Goal: Task Accomplishment & Management: Complete application form

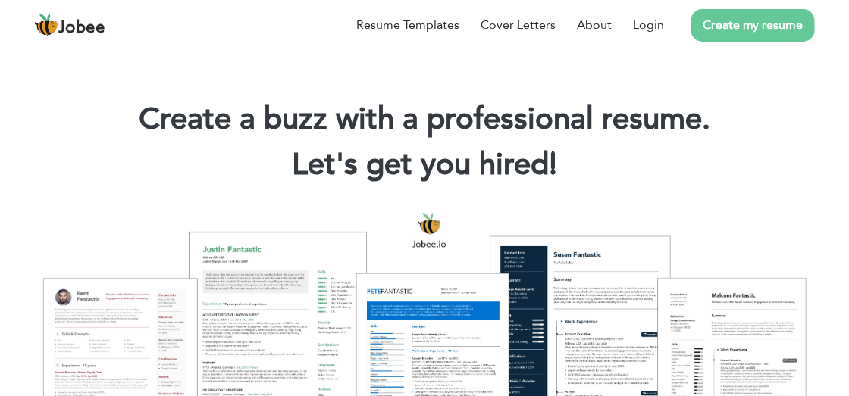
click at [216, 131] on h1 "Create a buzz with a professional resume." at bounding box center [424, 119] width 597 height 39
click at [639, 24] on link "Login" at bounding box center [648, 25] width 31 height 18
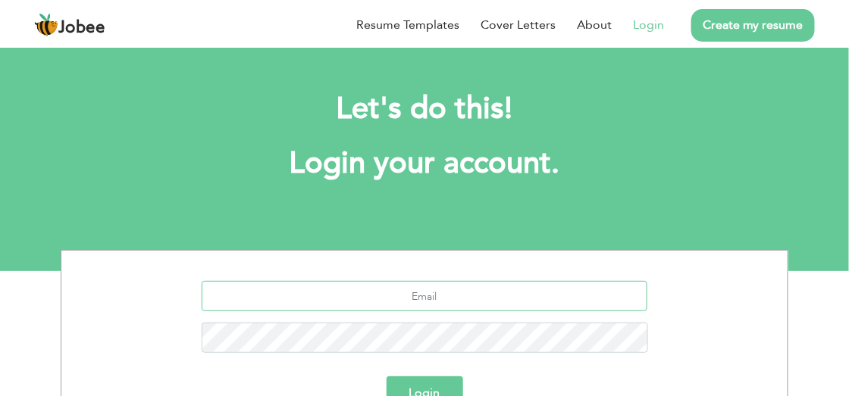
click at [443, 293] on input "text" at bounding box center [425, 296] width 446 height 30
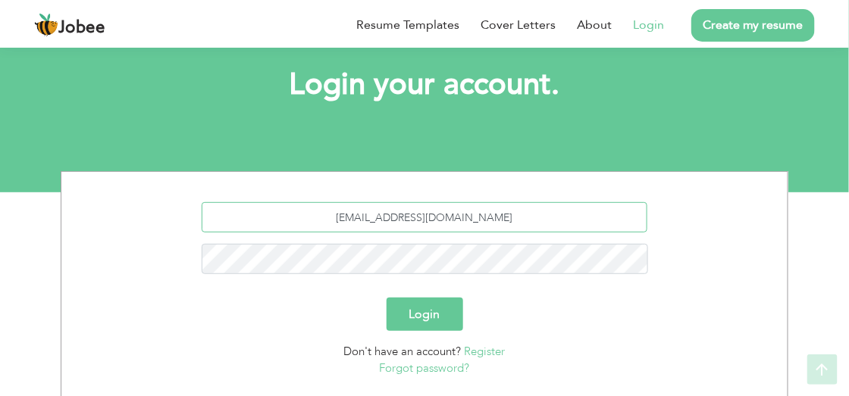
scroll to position [90, 0]
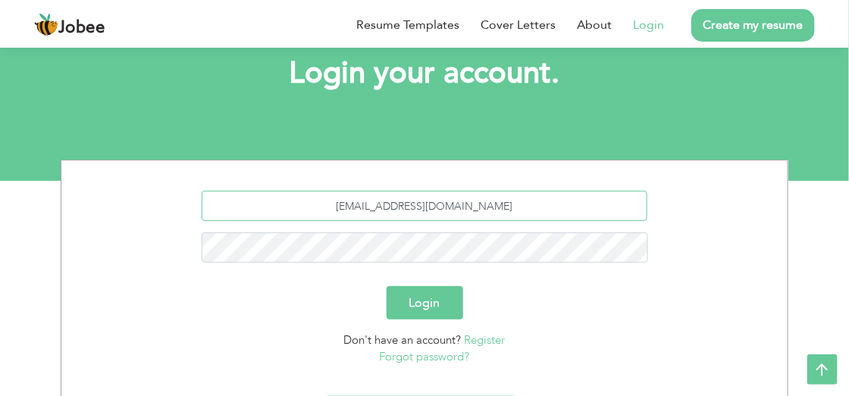
type input "[EMAIL_ADDRESS][DOMAIN_NAME]"
click at [419, 302] on button "Login" at bounding box center [425, 302] width 77 height 33
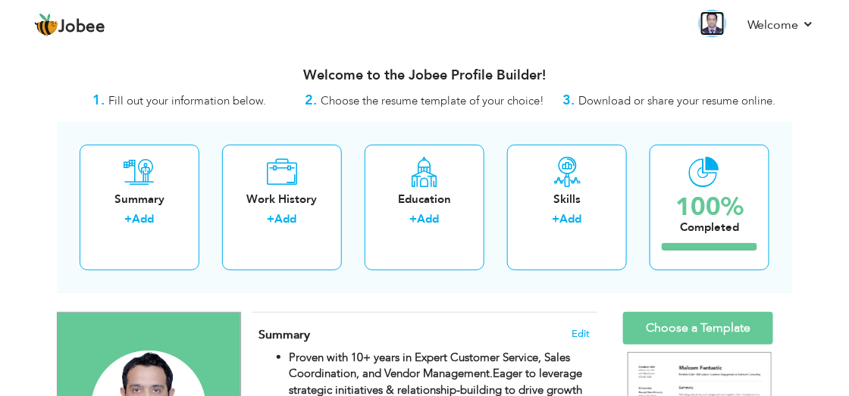
click at [721, 26] on img at bounding box center [712, 23] width 24 height 24
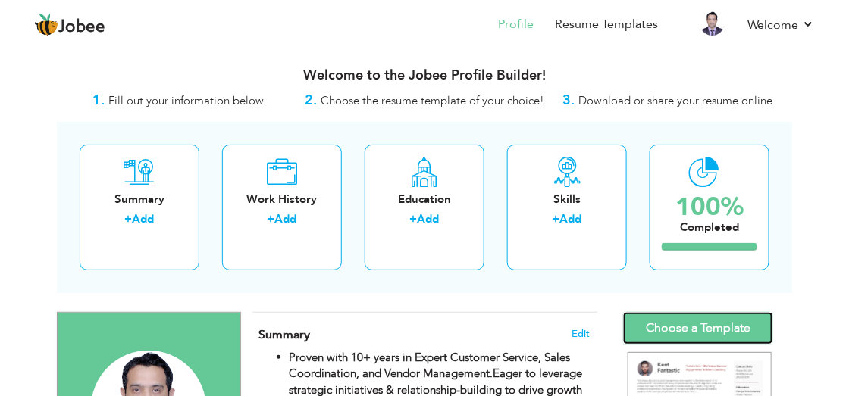
click at [680, 325] on link "Choose a Template" at bounding box center [698, 328] width 150 height 33
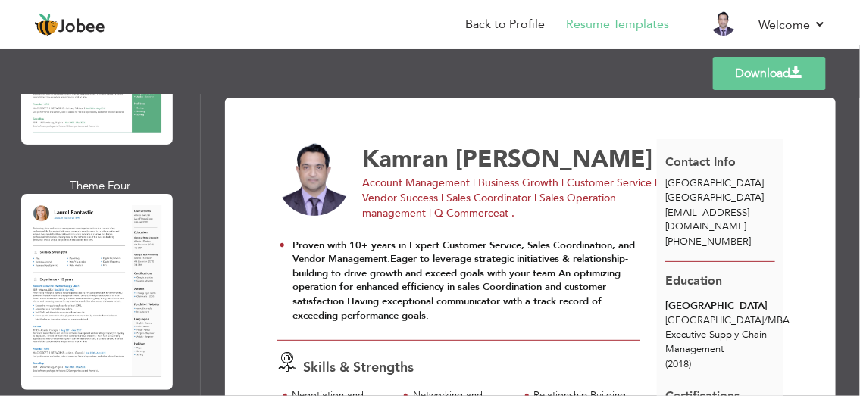
scroll to position [768, 0]
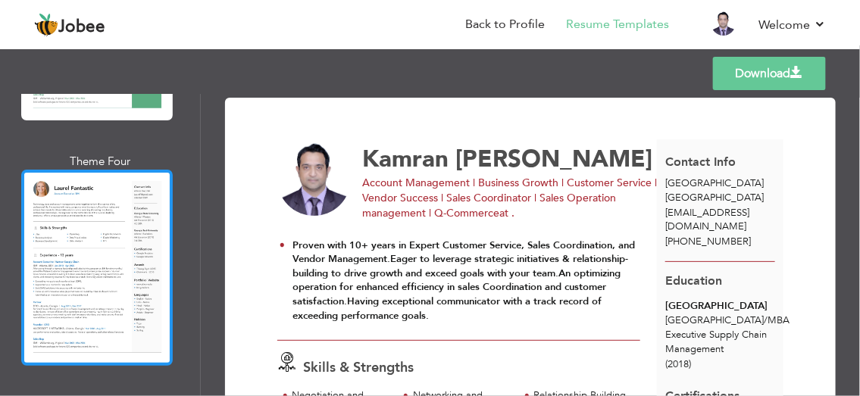
click at [120, 293] on div at bounding box center [97, 268] width 152 height 196
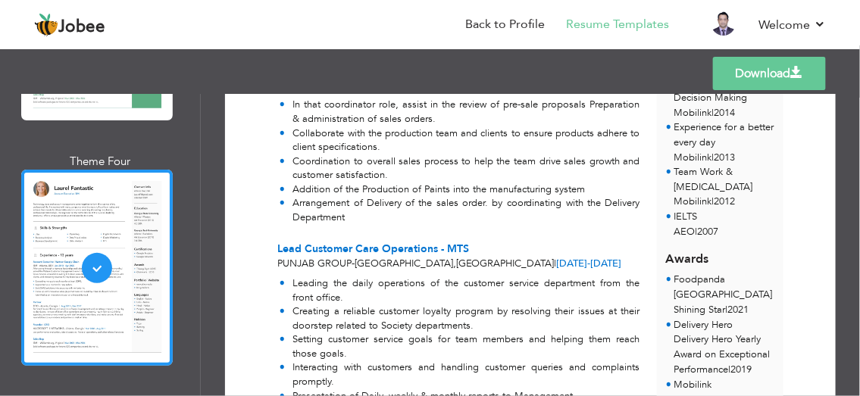
scroll to position [0, 0]
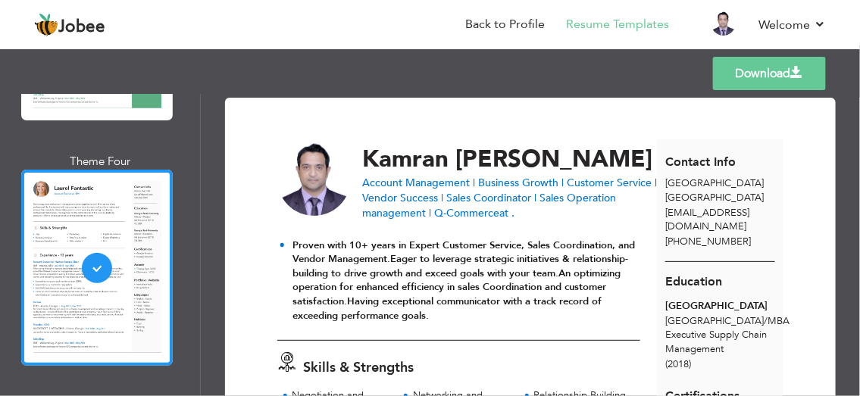
click at [778, 74] on link "Download" at bounding box center [769, 73] width 113 height 33
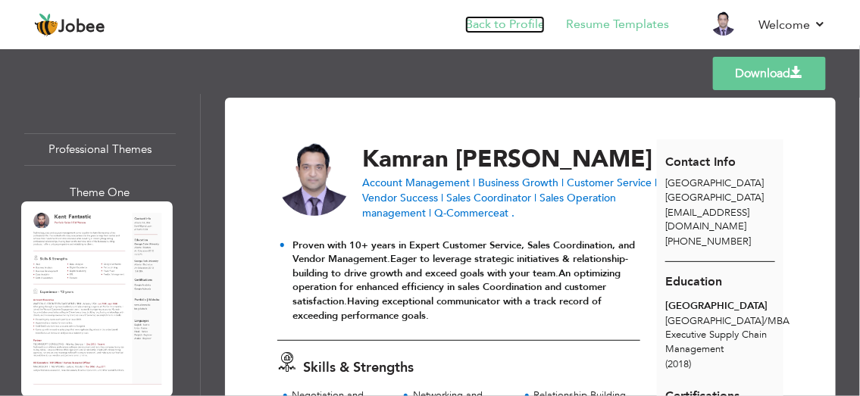
click at [527, 24] on link "Back to Profile" at bounding box center [505, 24] width 80 height 17
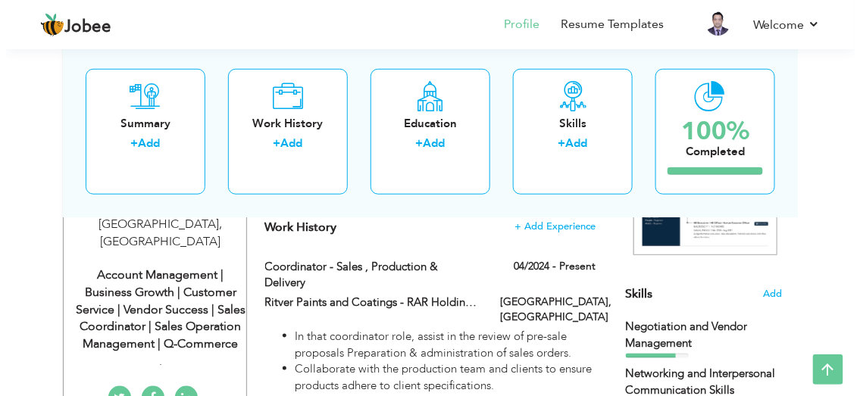
scroll to position [283, 0]
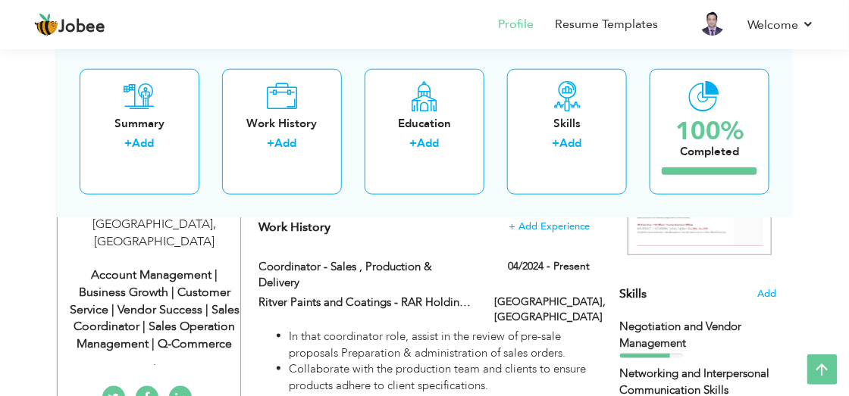
click at [177, 299] on div "Account Management | Business Growth | Customer Service | Vendor Success | Sale…" at bounding box center [154, 310] width 171 height 86
type input "Kamran"
type input "[PERSON_NAME]"
type input "[PHONE_NUMBER]"
select select "number:228"
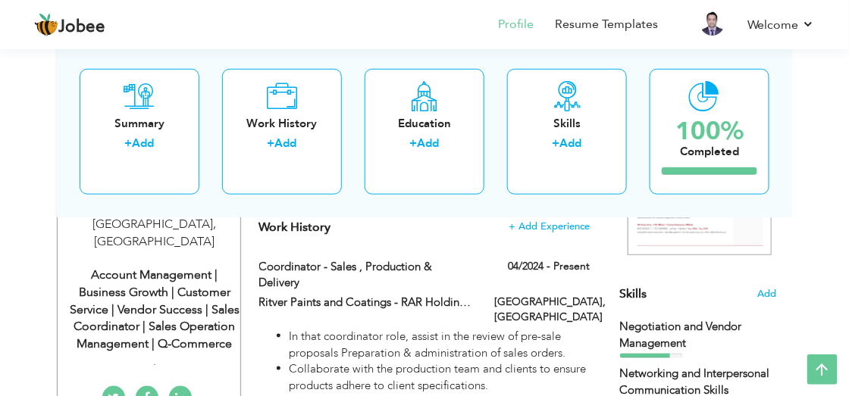
type input "[GEOGRAPHIC_DATA]"
select select "number:15"
type input "."
type input "Account Management | Business Growth | Customer Service | Vendor Success | Sale…"
type input "[URL][DOMAIN_NAME][PERSON_NAME]"
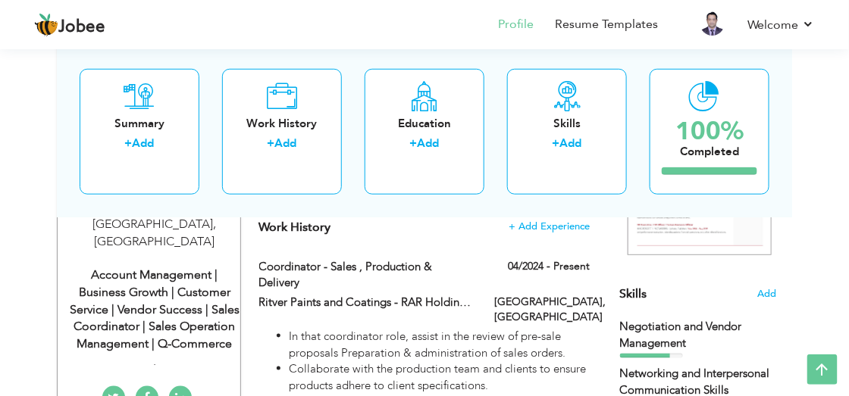
type input "[URL][DOMAIN_NAME]"
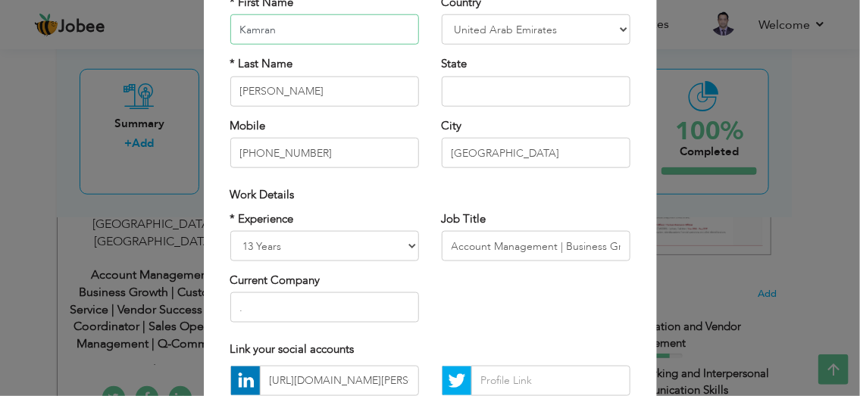
scroll to position [136, 0]
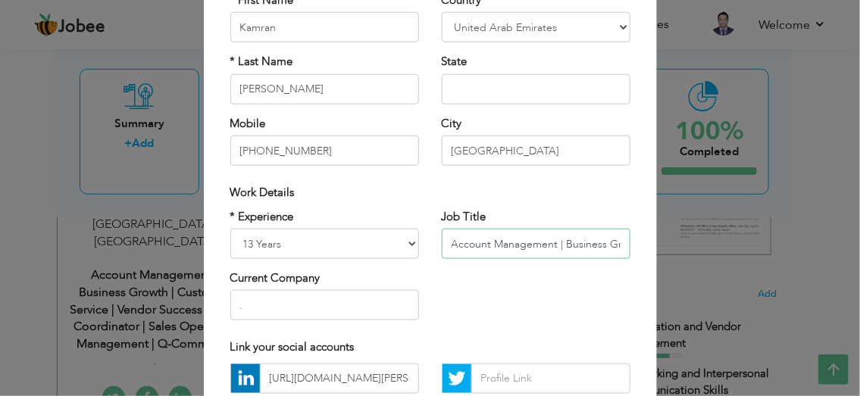
click at [451, 243] on input "Account Management | Business Growth | Customer Service | Vendor Success | Sale…" at bounding box center [536, 244] width 189 height 30
click at [458, 243] on input "text" at bounding box center [536, 244] width 189 height 30
click at [510, 237] on input "text" at bounding box center [536, 244] width 189 height 30
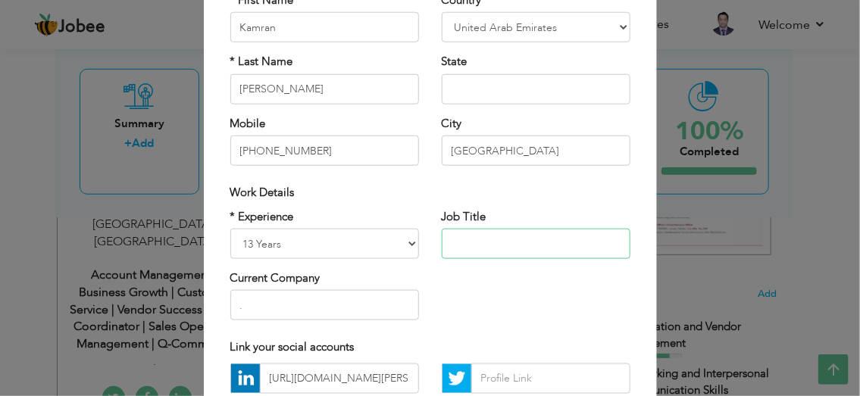
paste input "Sales Coordinator @ Ritver Paints | Account Management Business Growth , Vendor…"
click at [528, 244] on input "Sales Coordinator @ Ritver Paints | Account Management Business Growth , Vendor…" at bounding box center [536, 244] width 189 height 30
type input "k"
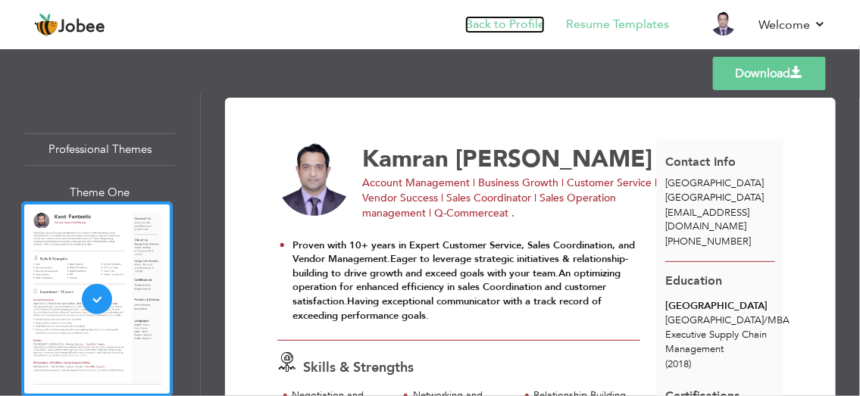
click at [518, 24] on link "Back to Profile" at bounding box center [505, 24] width 80 height 17
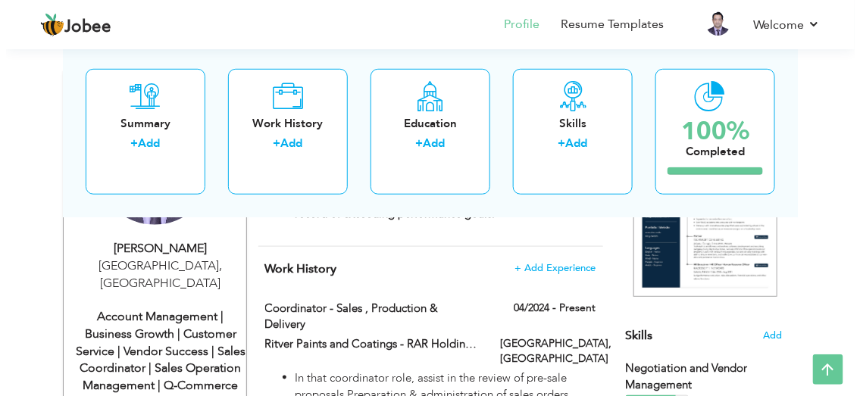
scroll to position [268, 0]
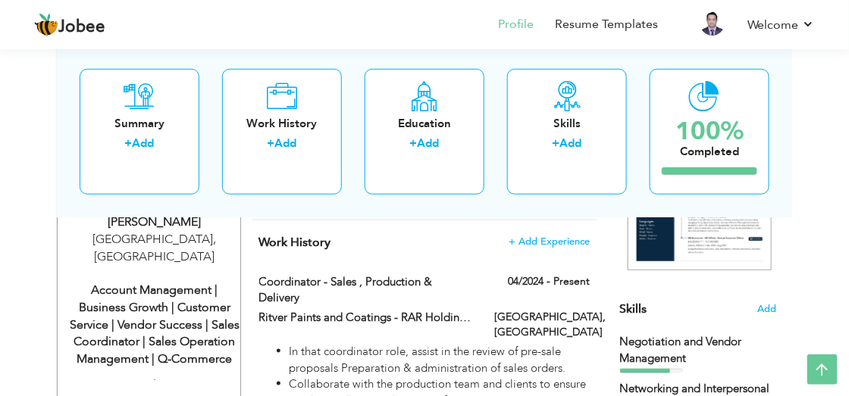
click at [140, 298] on div "Account Management | Business Growth | Customer Service | Vendor Success | Sale…" at bounding box center [154, 325] width 171 height 86
type input "Kamran"
type input "Ahmad"
type input "+971509778416"
select select "number:228"
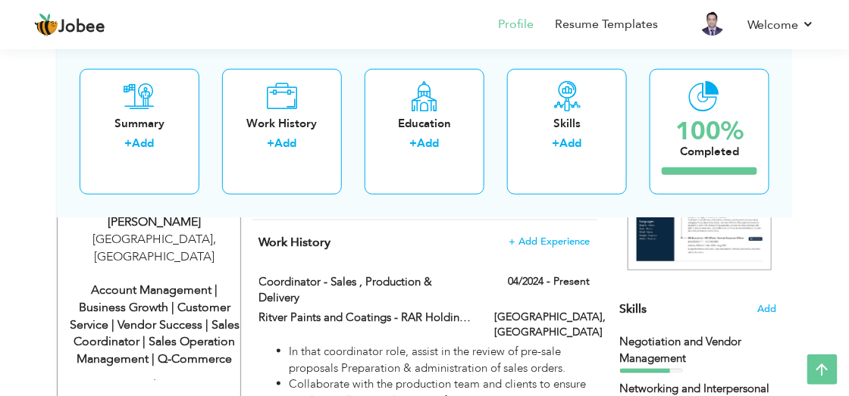
type input "DUBAI"
select select "number:15"
type input "."
type input "Account Management | Business Growth | Customer Service | Vendor Success | Sale…"
type input "https://www.linkedin.com/in/kamran-ahmad-185291a8"
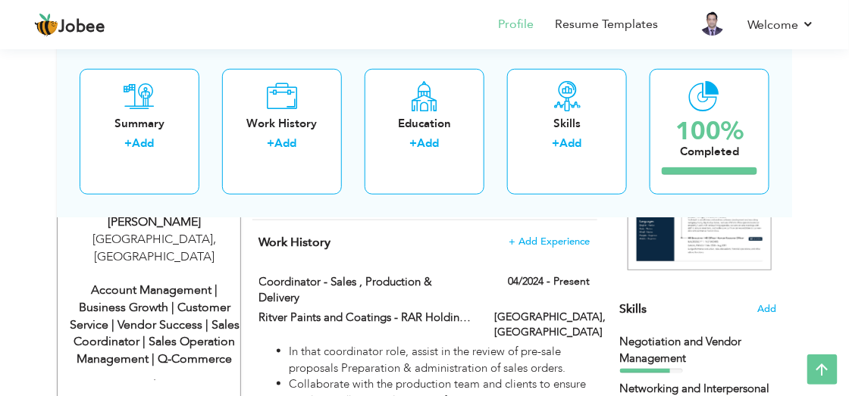
type input "https://www.facebook.com/1.Alladin"
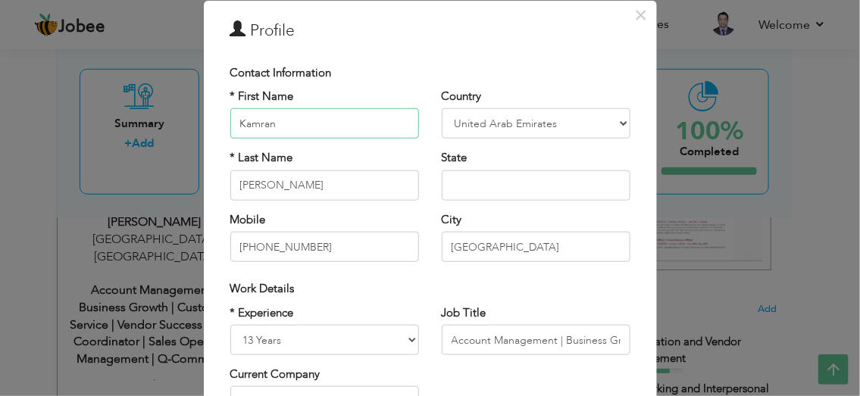
scroll to position [45, 0]
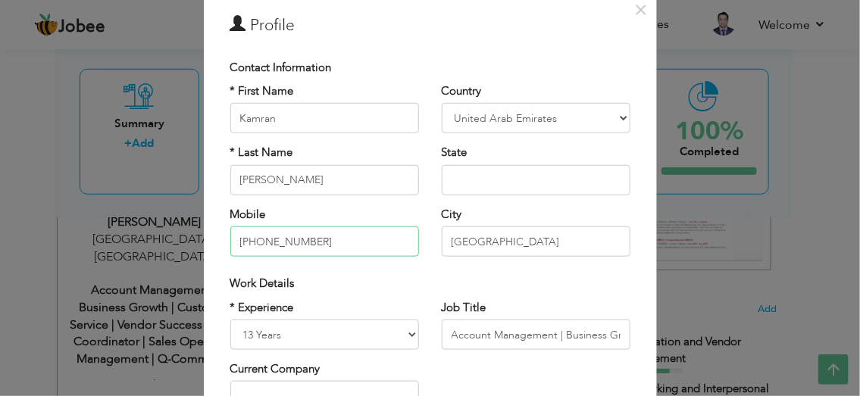
click at [347, 246] on input "+971509778416" at bounding box center [324, 242] width 189 height 30
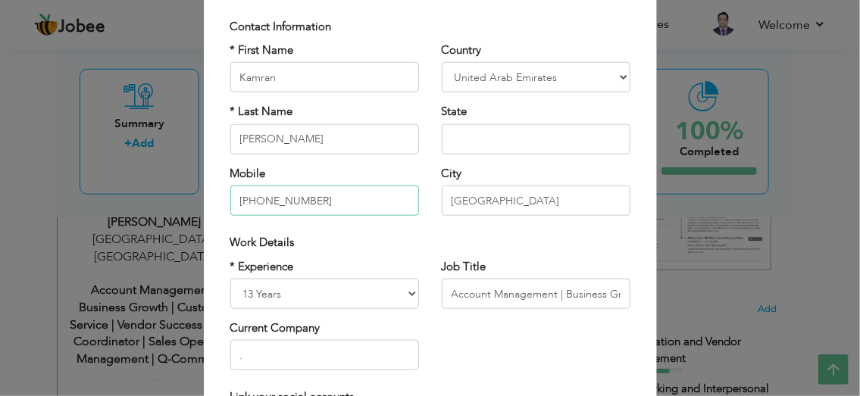
scroll to position [105, 0]
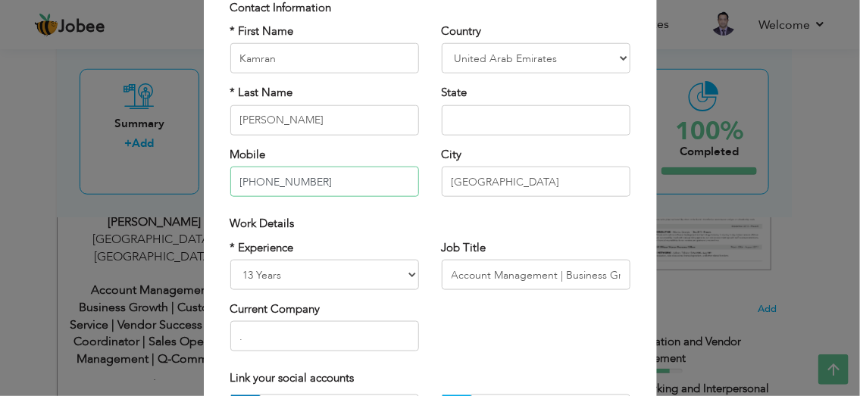
type input "+971567648131"
click at [458, 280] on input "Account Management | Business Growth | Customer Service | Vendor Success | Sale…" at bounding box center [536, 275] width 189 height 30
type input "Account Management, Business Growth, Customer Service, Vendor Success, Sales Co…"
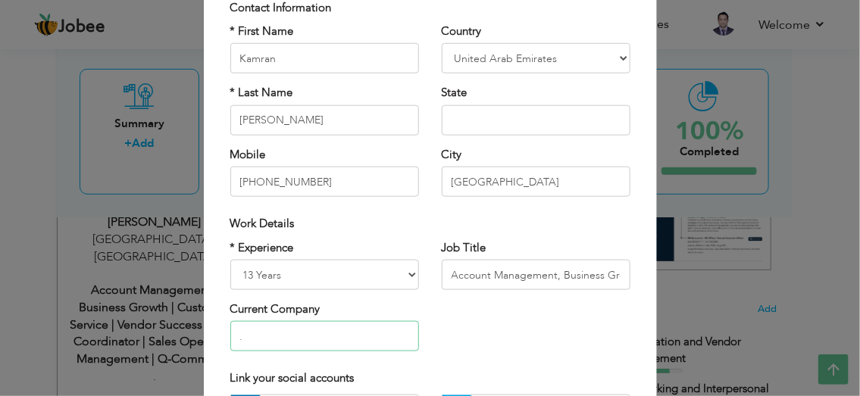
click at [346, 344] on input "." at bounding box center [324, 336] width 189 height 30
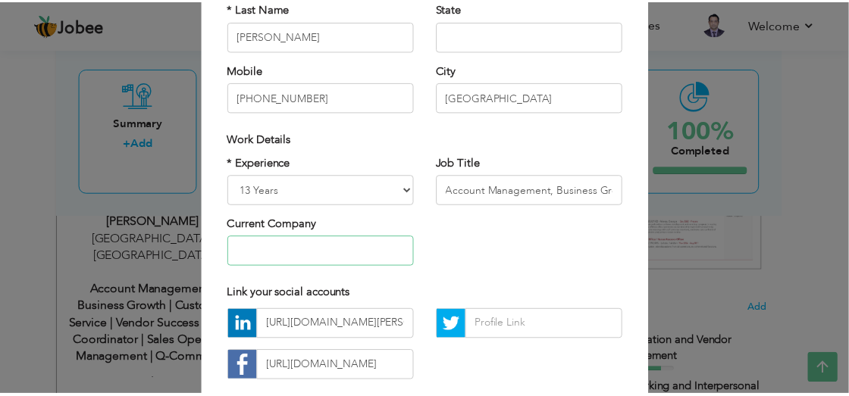
scroll to position [277, 0]
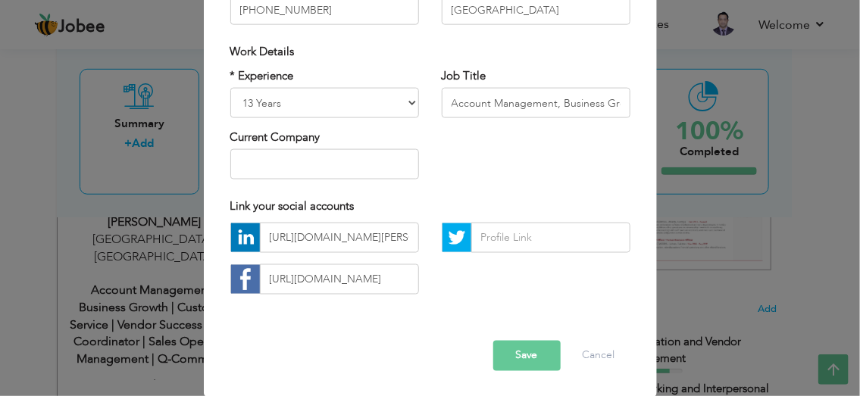
click at [515, 362] on button "Save" at bounding box center [526, 356] width 67 height 30
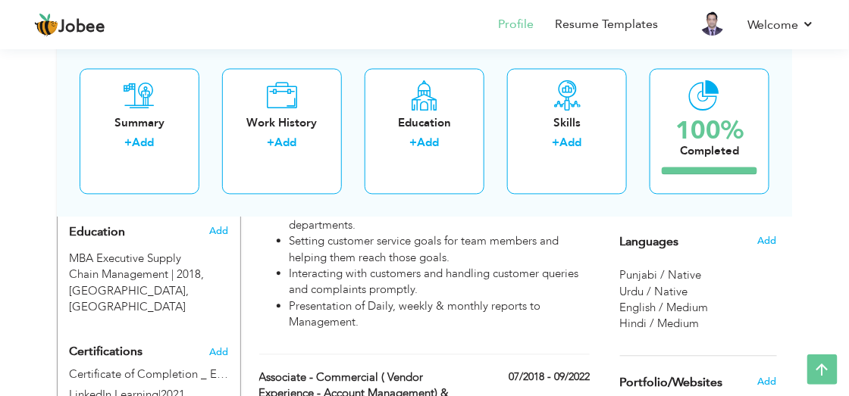
scroll to position [737, 0]
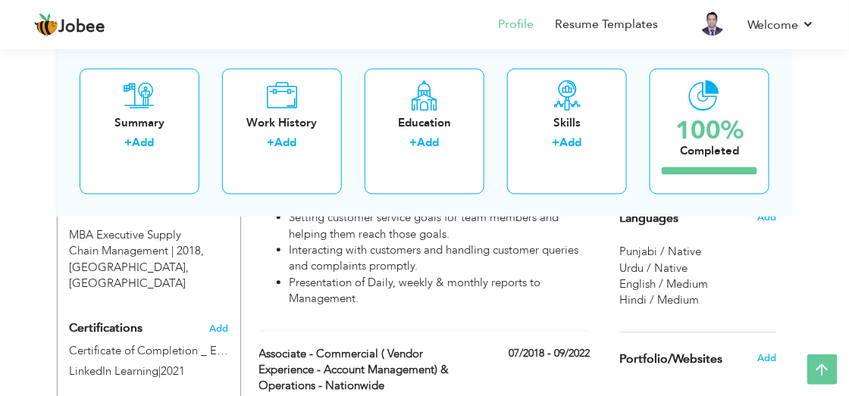
click at [703, 289] on span "English / Medium" at bounding box center [664, 284] width 89 height 15
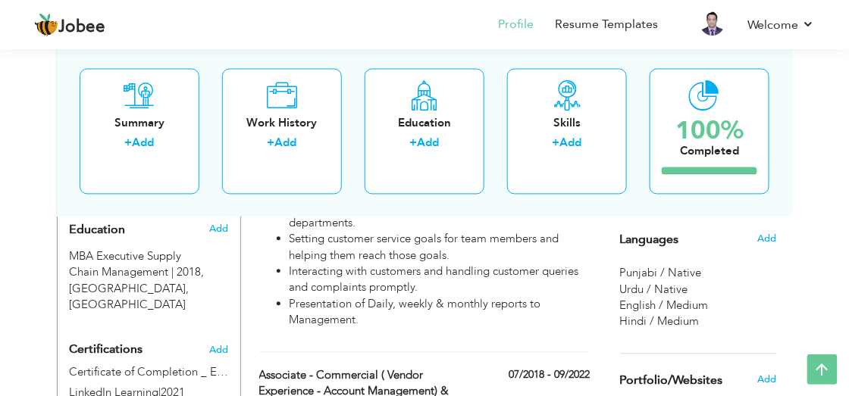
scroll to position [712, 0]
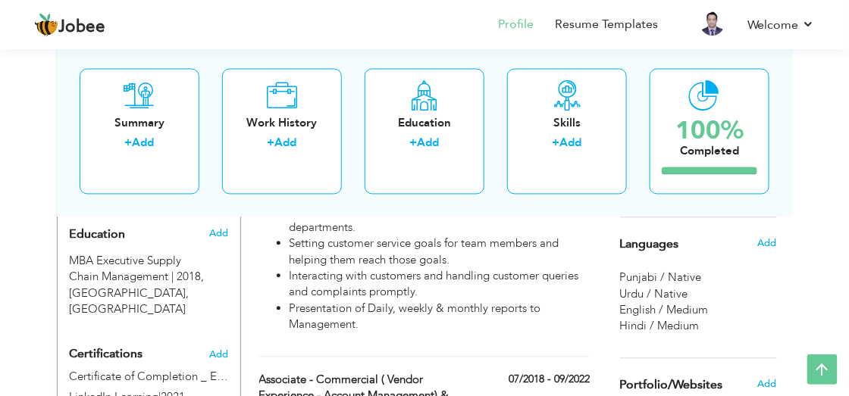
click at [639, 240] on span "Languages" at bounding box center [649, 246] width 59 height 14
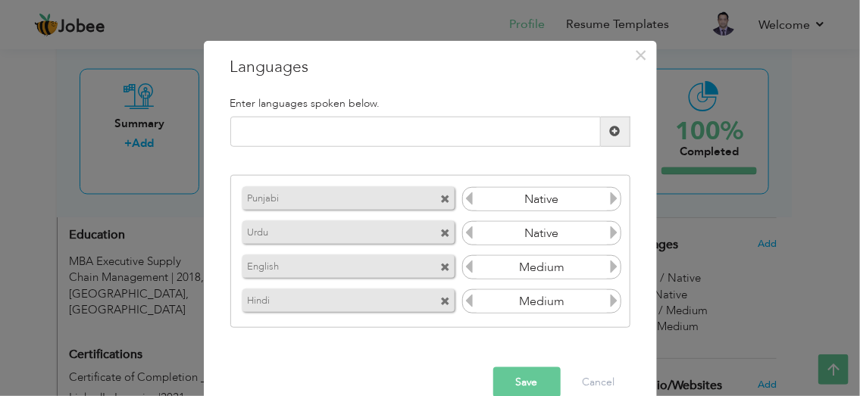
click at [609, 265] on icon at bounding box center [614, 267] width 14 height 14
click at [463, 270] on icon at bounding box center [470, 267] width 14 height 14
click at [513, 378] on button "Save" at bounding box center [526, 383] width 67 height 30
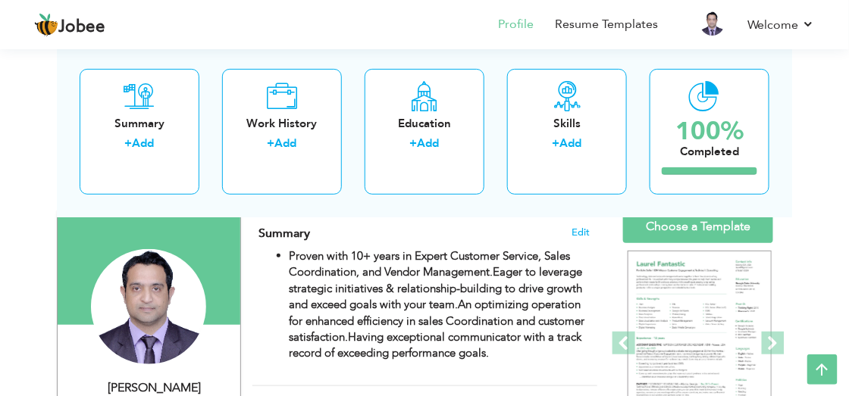
scroll to position [101, 0]
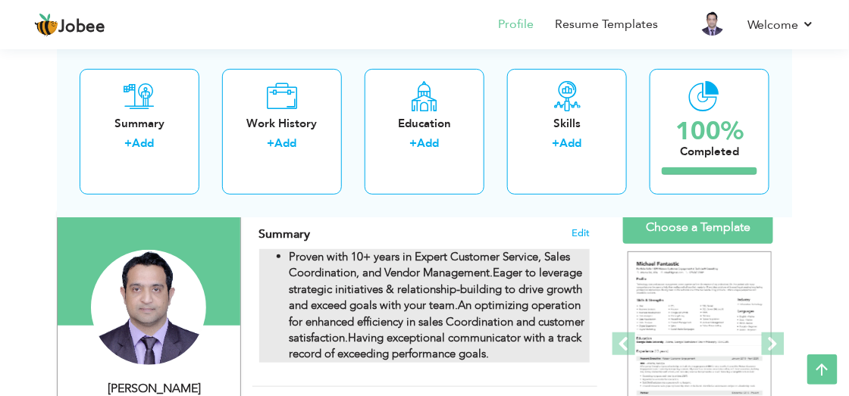
click at [387, 271] on strong "Proven with 10+ years in Expert Customer Service, Sales Coordination, and Vendo…" at bounding box center [429, 264] width 281 height 31
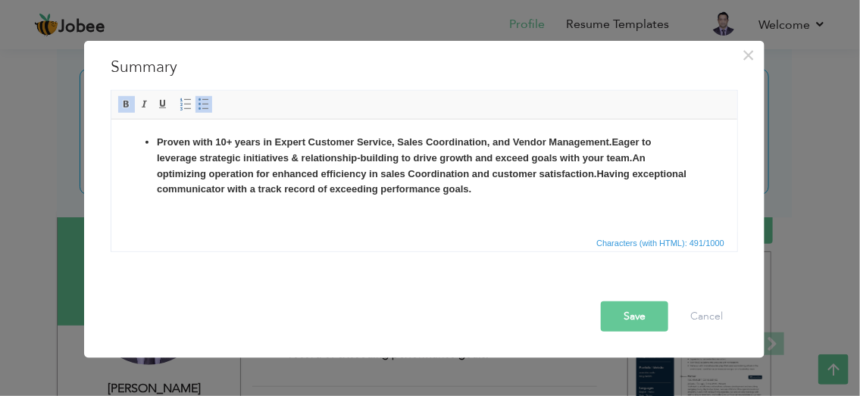
click at [511, 144] on strong "Proven with 10+ years in Expert Customer Service, Sales Coordination, and Vendo…" at bounding box center [383, 141] width 455 height 11
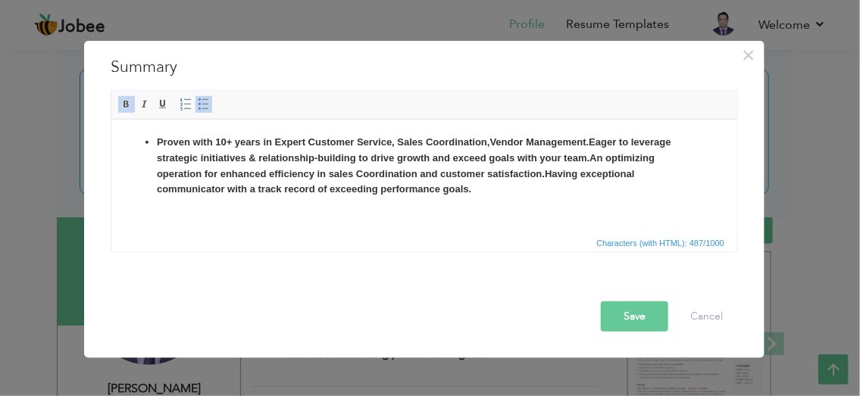
click at [587, 143] on strong "Proven with 10+ years in Expert Customer Service, Sales Coordination, Vendor Ma…" at bounding box center [372, 141] width 432 height 11
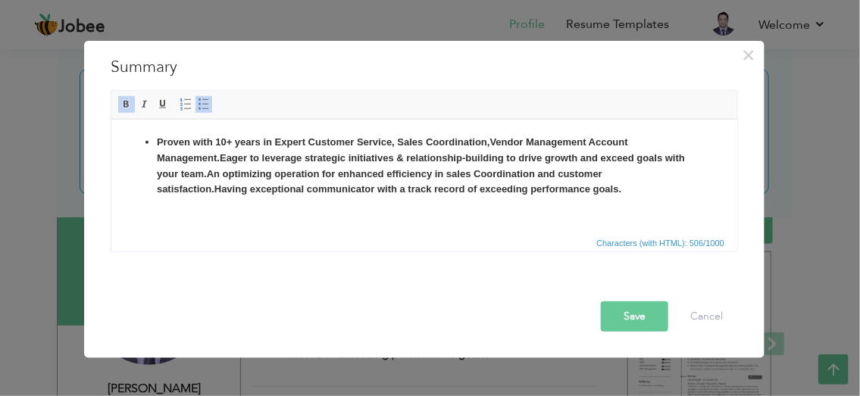
click at [224, 157] on strong "Eager to leverage strategic initiatives & relationship-building to drive growth…" at bounding box center [420, 165] width 528 height 27
click at [225, 140] on strong "Proven with 10+ years in Expert Customer Service, Sales Coordination, Vendor Ma…" at bounding box center [391, 149] width 471 height 27
click at [293, 142] on strong "Proven with 13 + years in Expert Customer Service, Sales Coordination, Vendor M…" at bounding box center [391, 149] width 471 height 27
click at [616, 144] on strong "Proven with 13 + years in Exceptional Customer Service, Sales Coordination, Ven…" at bounding box center [404, 149] width 496 height 27
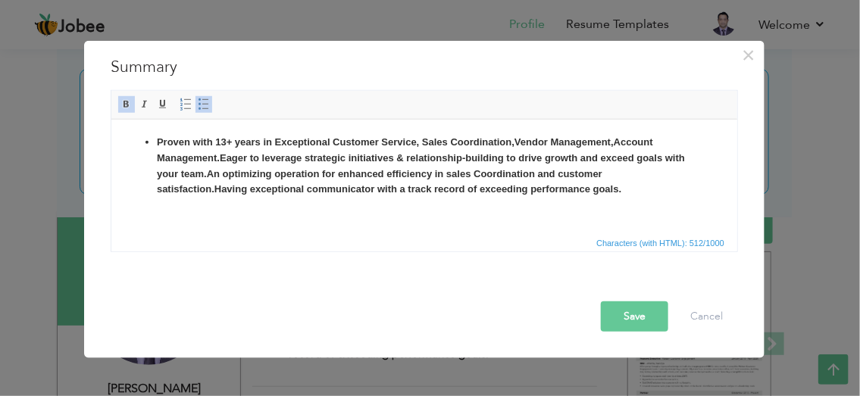
click at [214, 158] on strong "Proven with 13 + years in Exceptional Customer Service, Sales Coordination, Ven…" at bounding box center [404, 149] width 496 height 27
click at [217, 156] on strong "Proven with 13 + years in Exceptional Customer Service, Sales Coordination, Ven…" at bounding box center [404, 149] width 496 height 27
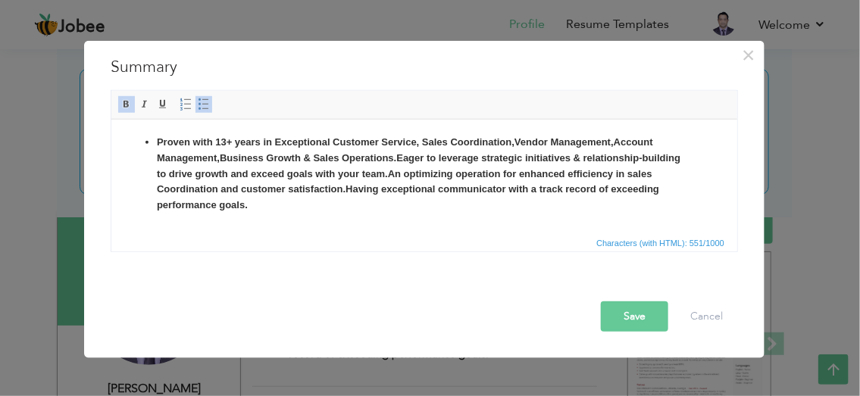
click at [356, 175] on strong "Eager to leverage strategic initiatives & relationship-building to drive growth…" at bounding box center [418, 165] width 524 height 27
click at [311, 174] on strong "Eager to leverage strategic initiatives & relationship-building to drive growth…" at bounding box center [418, 165] width 524 height 27
click at [262, 189] on strong "Having exceptional communicator with a track record of exceeding performance go…" at bounding box center [465, 188] width 408 height 11
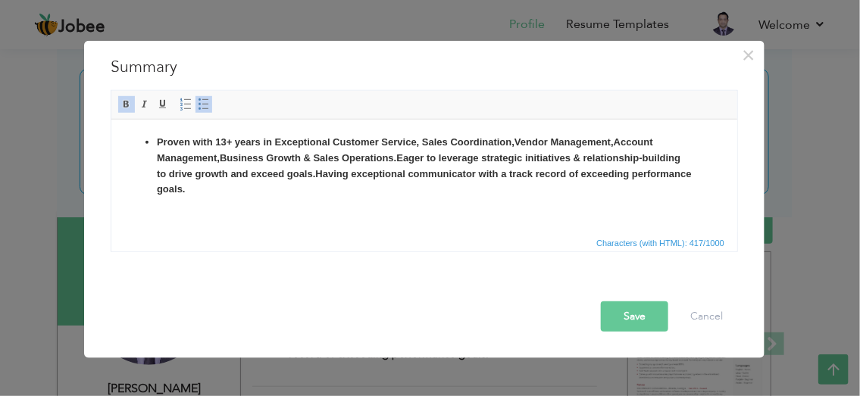
click at [250, 192] on li "Proven with 13 + years in Exceptional Customer Service, Sales Coordination, Ven…" at bounding box center [423, 165] width 535 height 63
click at [399, 158] on strong "Eager to leverage strategic initiatives & relationship-building to drive growth…" at bounding box center [418, 165] width 524 height 27
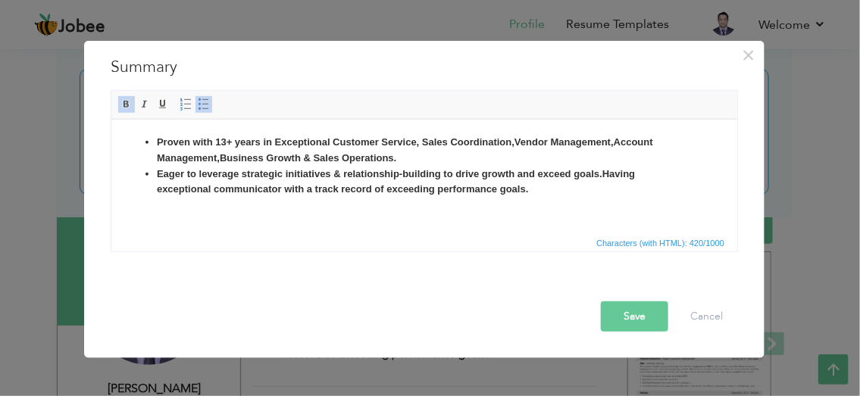
click at [606, 176] on strong "Having exceptional communicator with a track record of exceeding performance go…" at bounding box center [395, 180] width 478 height 27
click at [636, 318] on button "Save" at bounding box center [634, 316] width 67 height 30
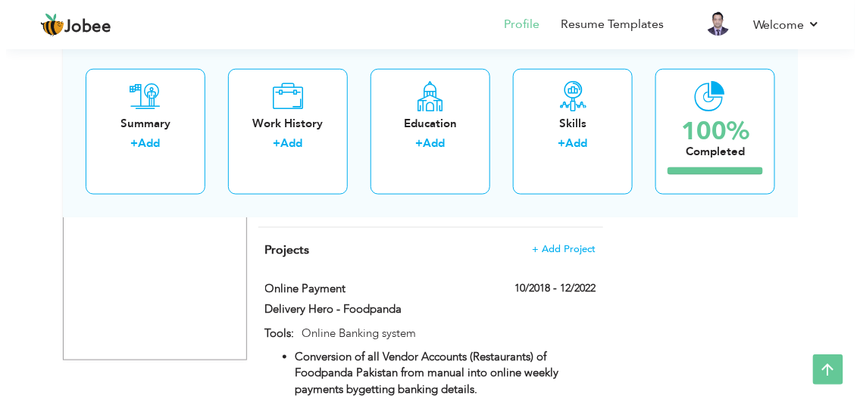
scroll to position [1898, 0]
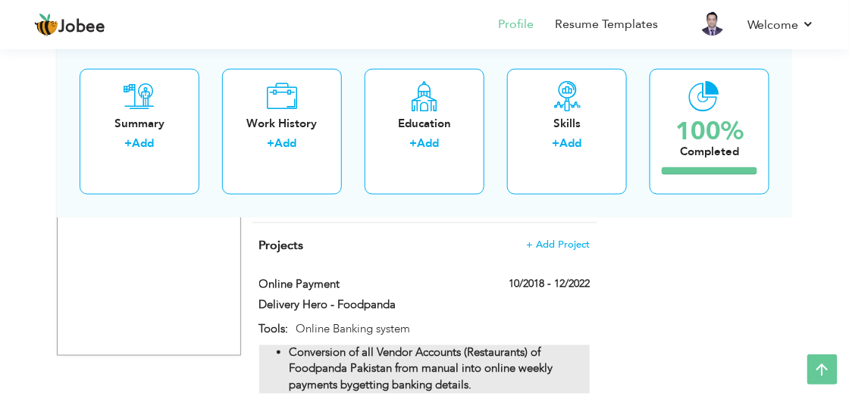
click at [552, 346] on li "Conversion of all Vendor Accounts (Restaurants) of Foodpanda Pakistan from manu…" at bounding box center [439, 370] width 301 height 49
type input "Online Payment"
type input "Delivery Hero - Foodpanda"
type input "10/2018"
type input "12/2022"
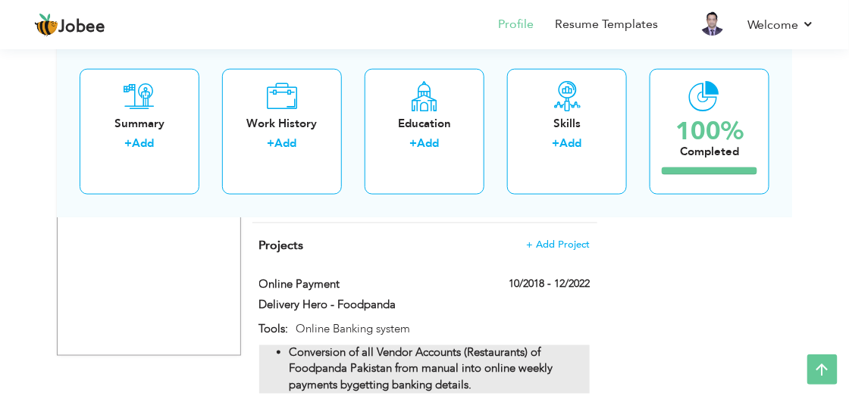
type input "Online Banking system"
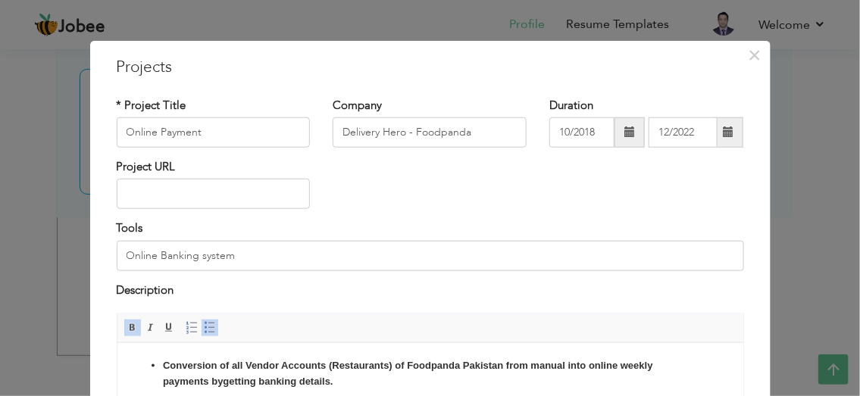
click at [408, 366] on strong "Conversion of all Vendor Accounts (Restaurants) of Foodpanda Pakistan from manu…" at bounding box center [407, 372] width 490 height 27
click at [462, 365] on strong "Conversion of all Vendor Accounts (Restaurants) on Foodpanda Pakistan from manu…" at bounding box center [407, 372] width 490 height 27
click at [505, 365] on strong "Conversion of all Vendor Accounts (Restaurants) on Foodpanda Pakistan from manu…" at bounding box center [407, 372] width 490 height 27
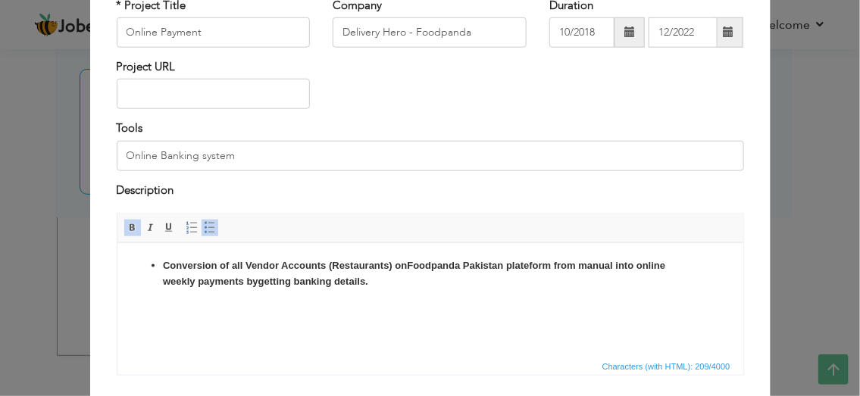
scroll to position [101, 0]
click at [243, 278] on strong "Conversion of all Vendor Accounts (Restaurants) on Foodpanda Pakistan plateform…" at bounding box center [413, 271] width 502 height 27
click at [306, 281] on strong "getting banking details." at bounding box center [338, 279] width 110 height 11
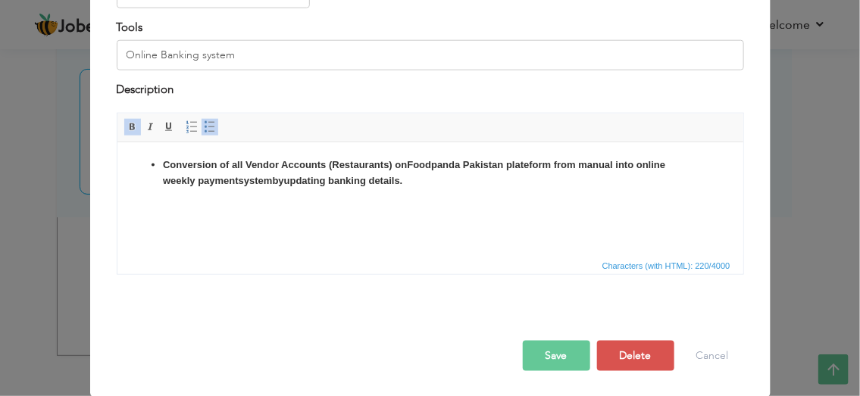
click at [550, 350] on button "Save" at bounding box center [556, 356] width 67 height 30
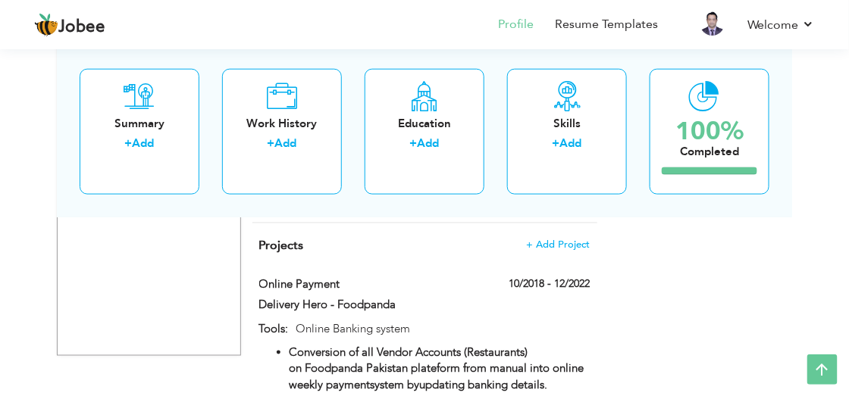
click at [596, 346] on div "Conversion of all Vendor Accounts (Restaurants) on Foodpanda Pakistan plateform…" at bounding box center [425, 370] width 354 height 49
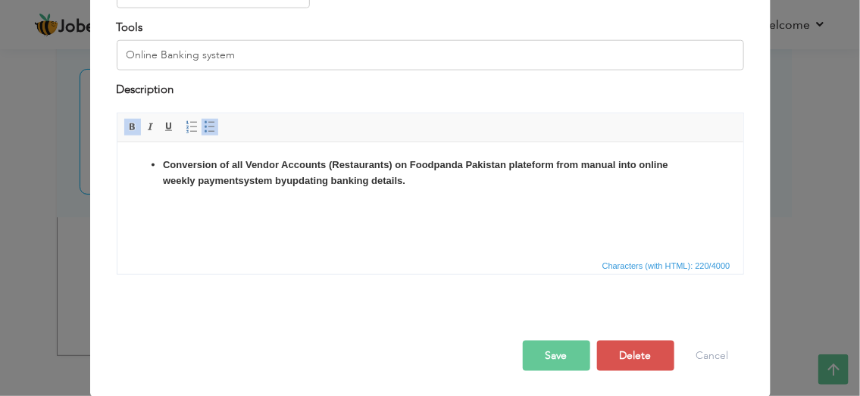
click at [545, 352] on button "Save" at bounding box center [556, 356] width 67 height 30
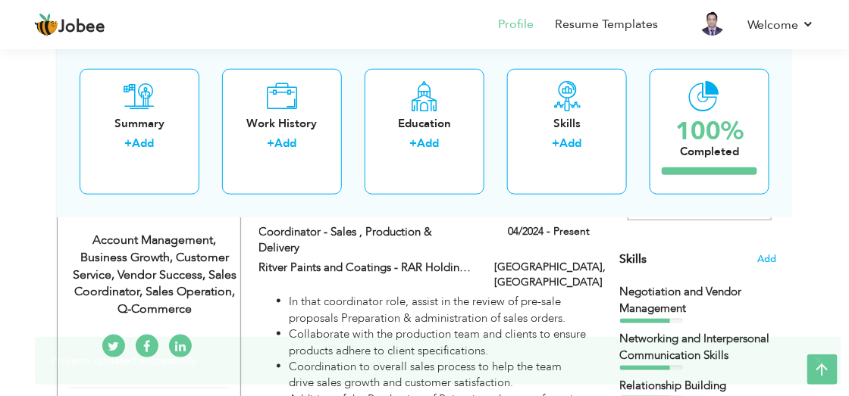
scroll to position [0, 0]
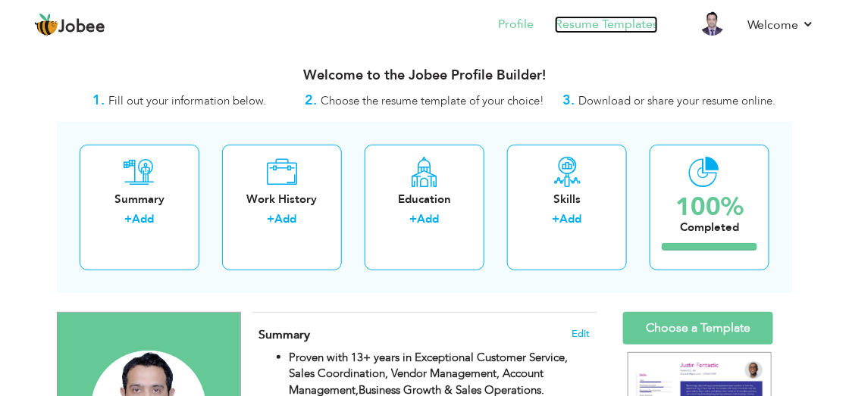
click at [615, 24] on link "Resume Templates" at bounding box center [606, 24] width 103 height 17
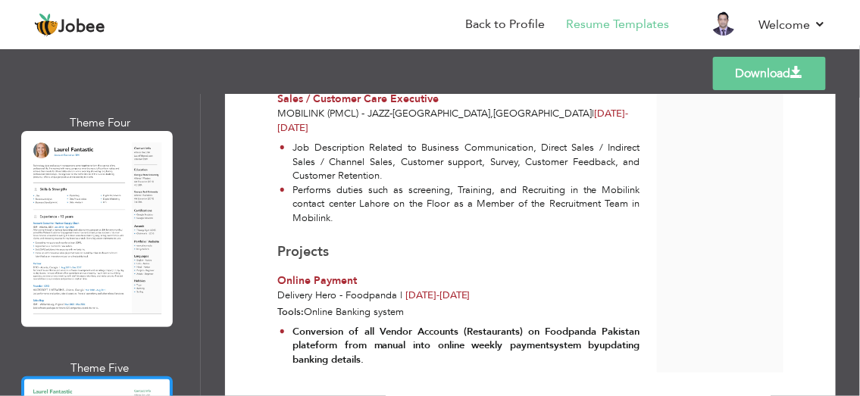
scroll to position [753, 0]
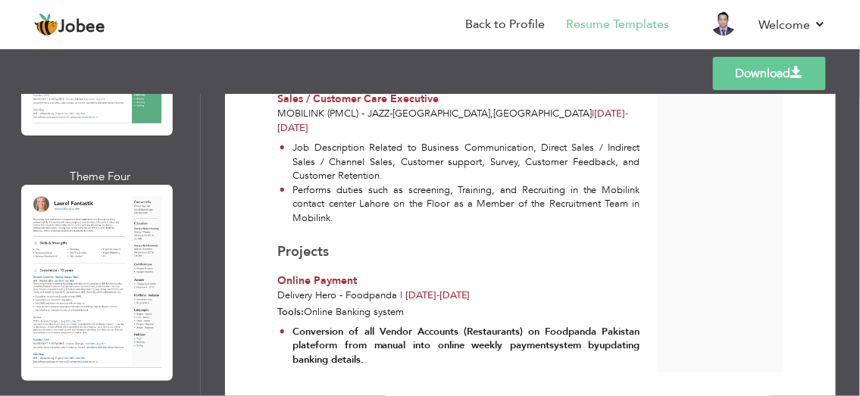
click at [111, 329] on div at bounding box center [97, 283] width 152 height 196
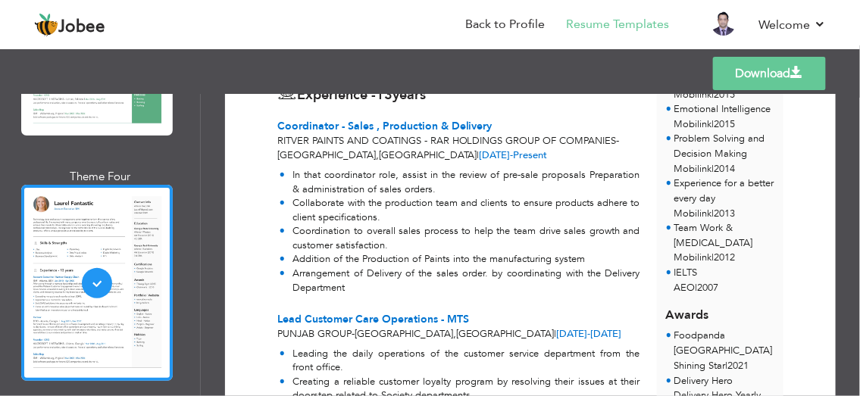
scroll to position [0, 0]
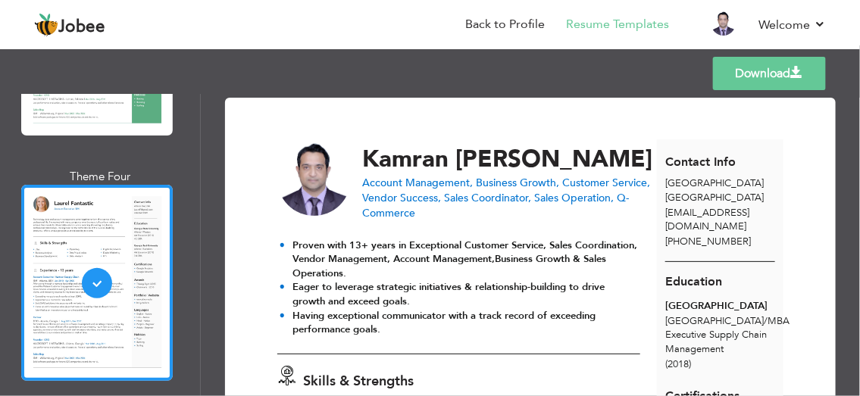
click at [748, 70] on link "Download" at bounding box center [769, 73] width 113 height 33
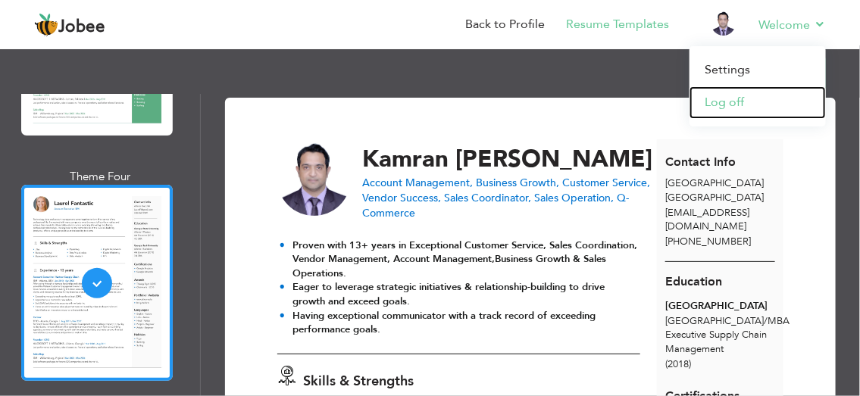
click at [735, 108] on link "Log off" at bounding box center [758, 102] width 136 height 33
